Goal: Transaction & Acquisition: Subscribe to service/newsletter

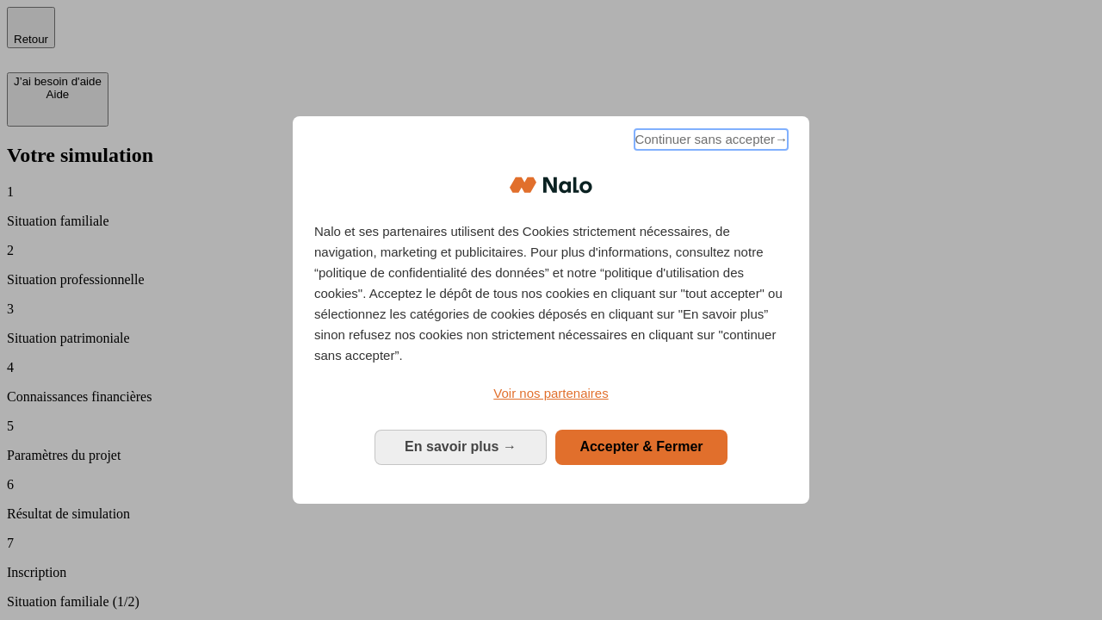
click at [710, 142] on span "Continuer sans accepter →" at bounding box center [711, 139] width 153 height 21
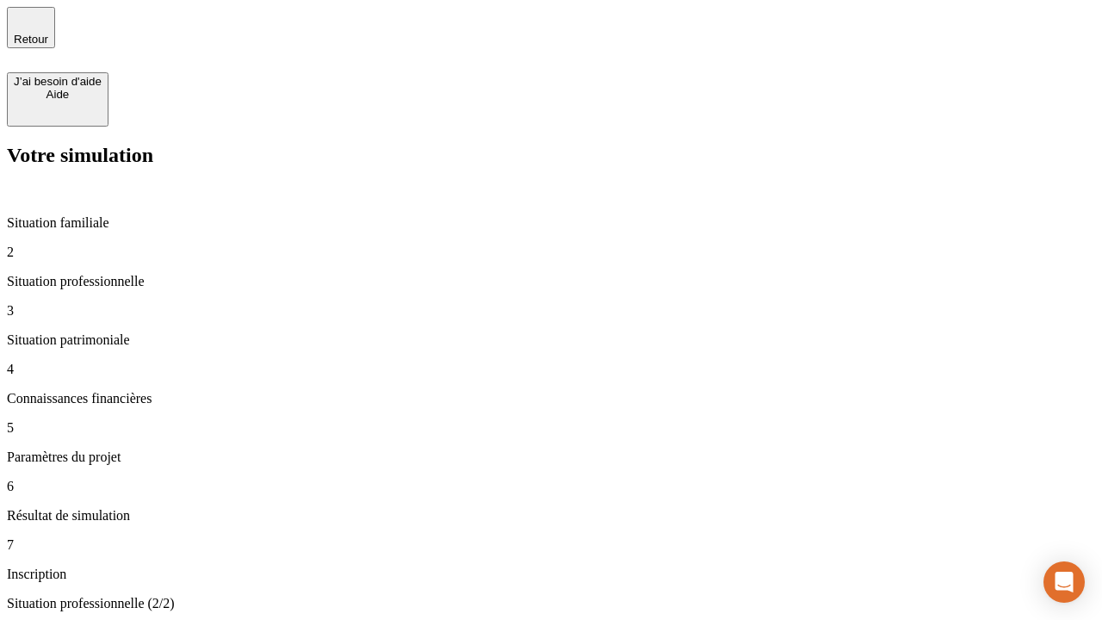
type input "30 000"
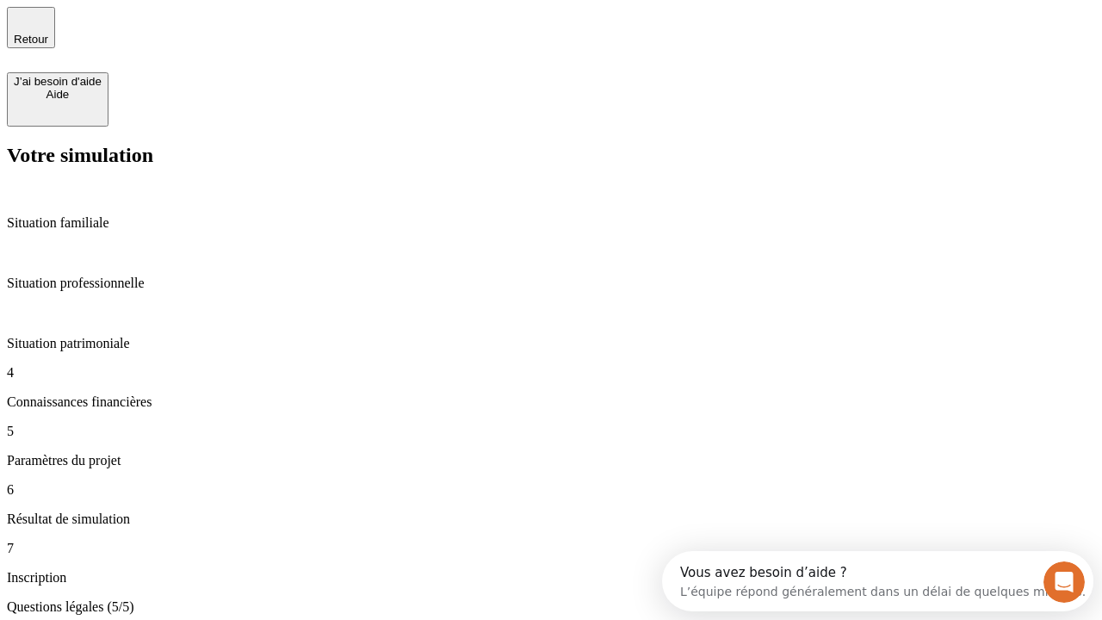
type input "25"
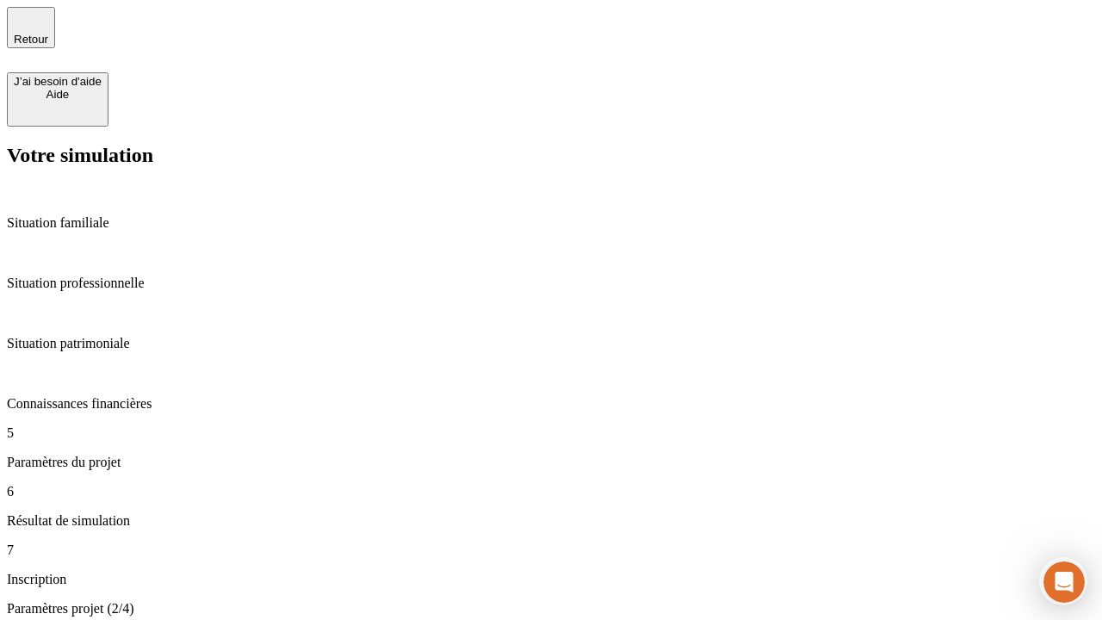
type input "1 000"
type input "640"
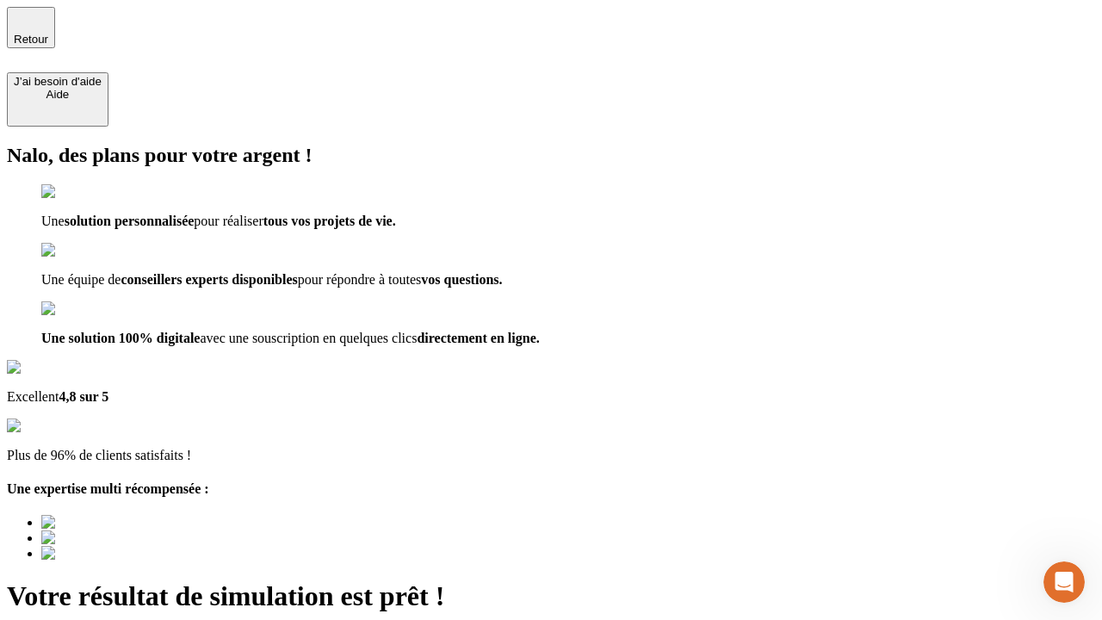
type input "[EMAIL_ADDRESS][PERSON_NAME][DOMAIN_NAME]"
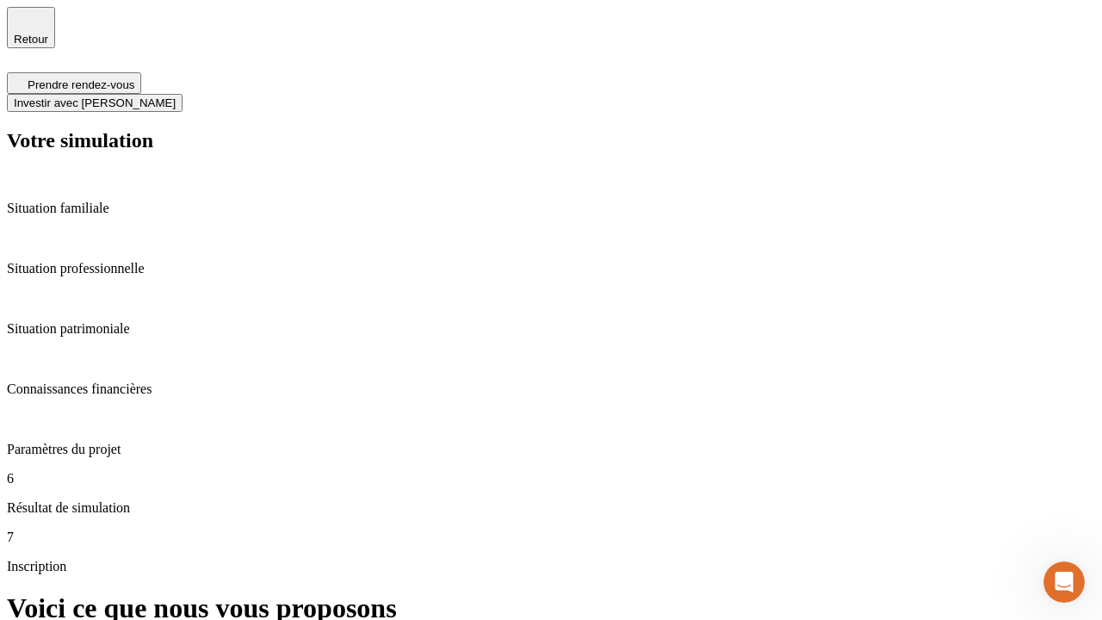
click at [176, 96] on span "Investir avec [PERSON_NAME]" at bounding box center [95, 102] width 162 height 13
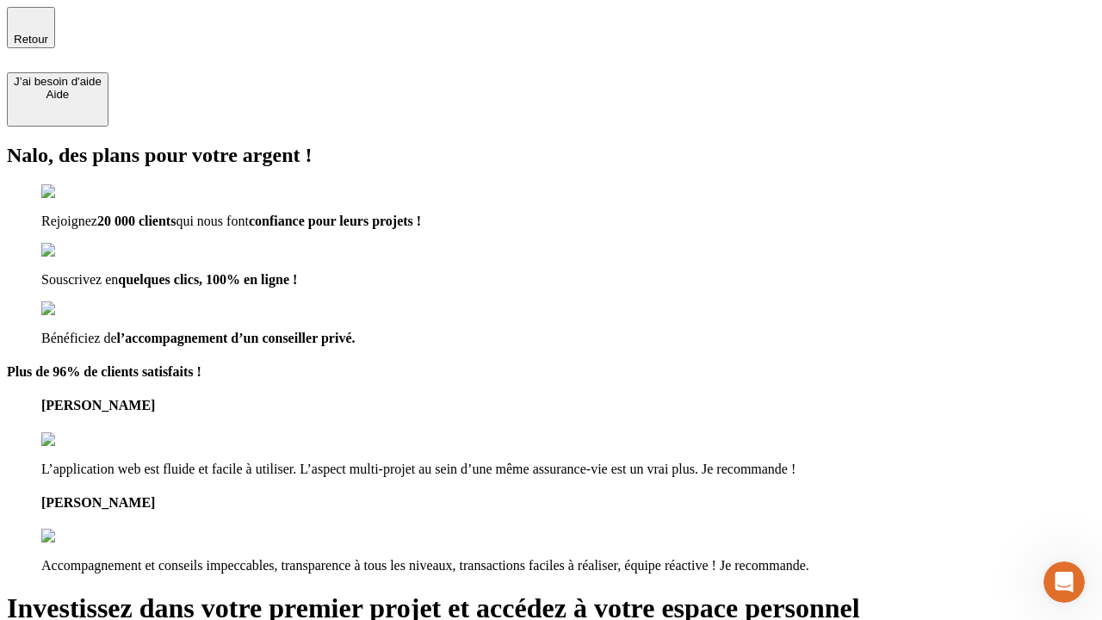
type input "[EMAIL_ADDRESS][PERSON_NAME][DOMAIN_NAME]"
